Goal: Book appointment/travel/reservation

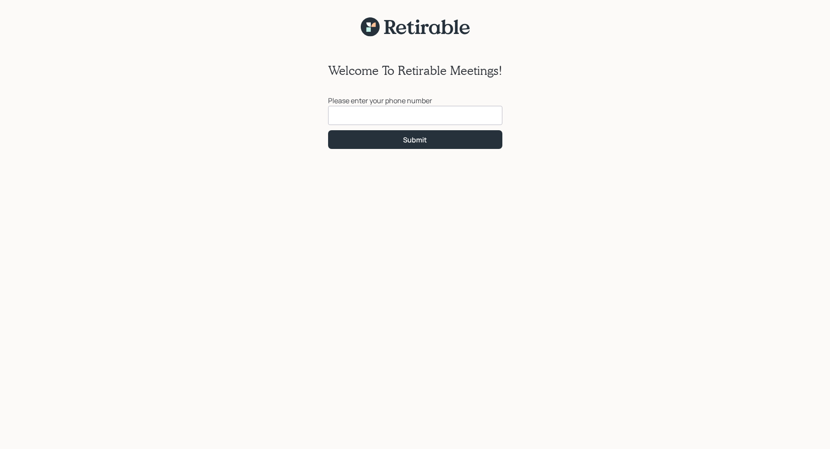
click at [382, 116] on input at bounding box center [415, 115] width 174 height 19
type input "[PHONE_NUMBER]"
click at [414, 139] on div "Submit" at bounding box center [415, 140] width 24 height 10
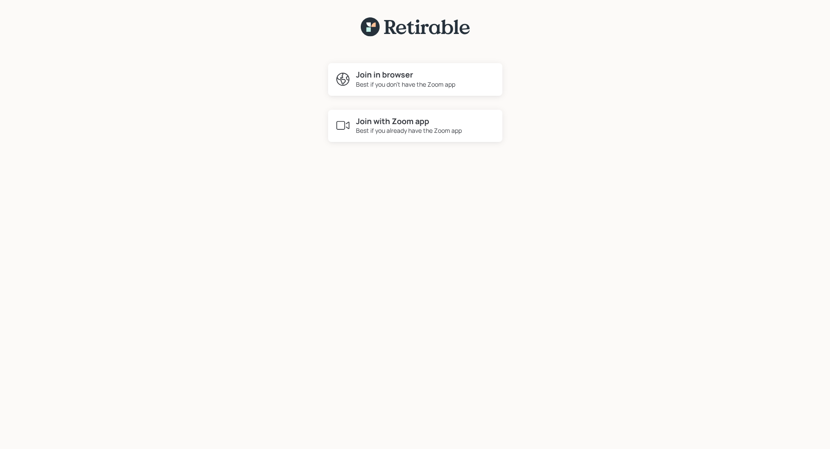
click at [406, 127] on div "Best if you already have the Zoom app" at bounding box center [409, 130] width 106 height 9
